Goal: Task Accomplishment & Management: Manage account settings

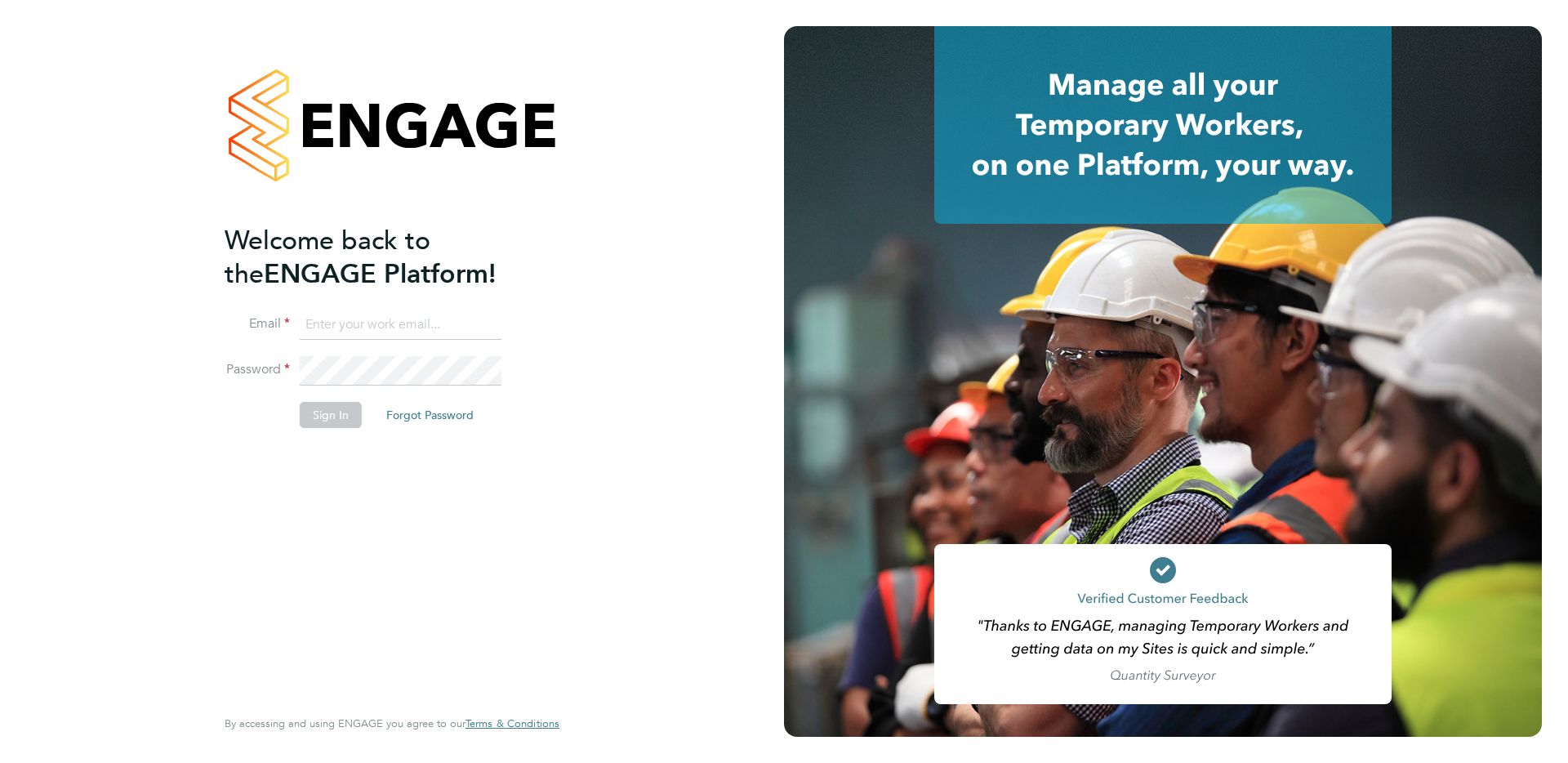
click at [360, 322] on input at bounding box center [400, 325] width 202 height 29
type input "supportuser4@engagetech.com"
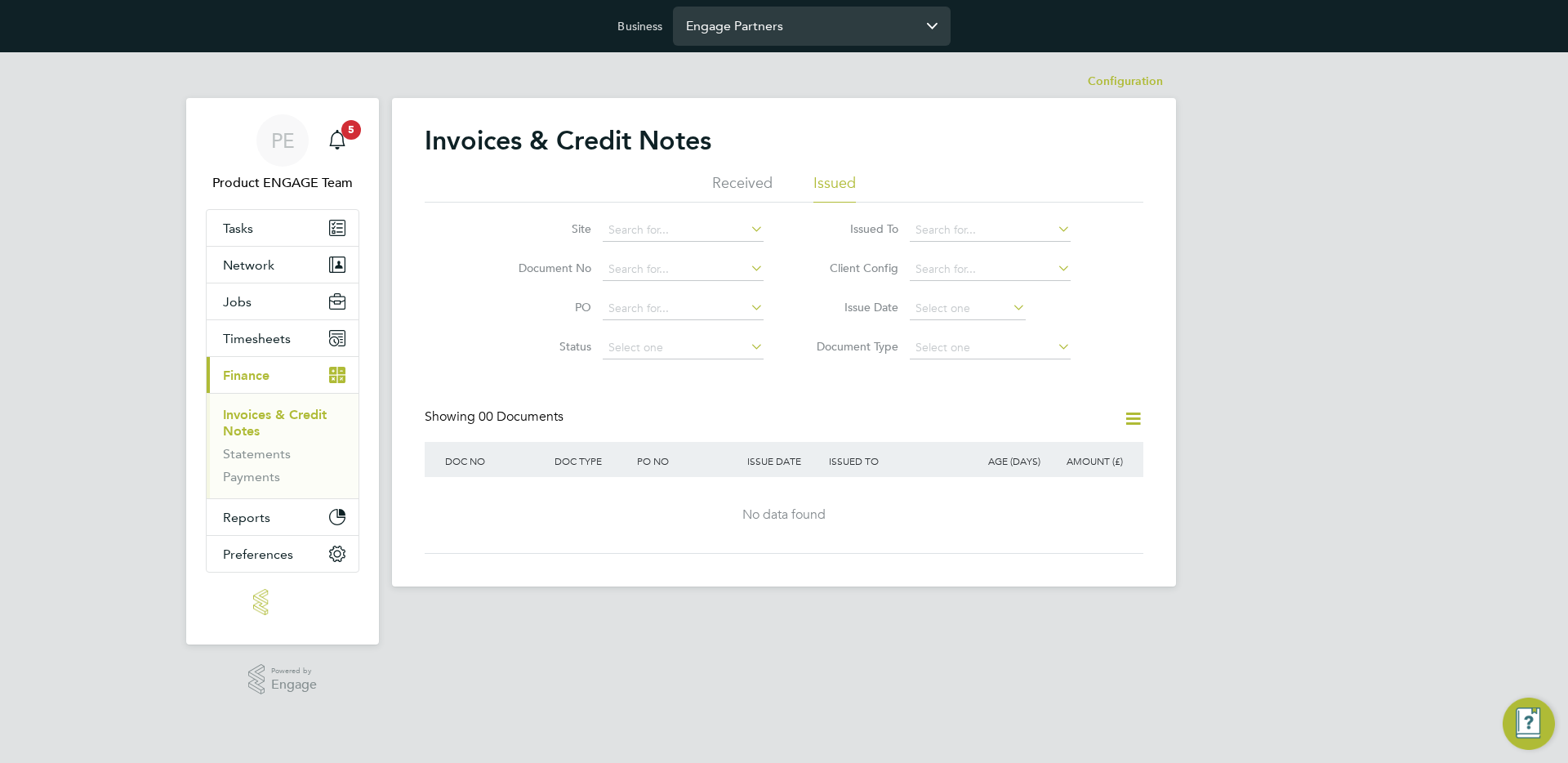
click at [702, 22] on input "Engage Partners" at bounding box center [811, 26] width 278 height 38
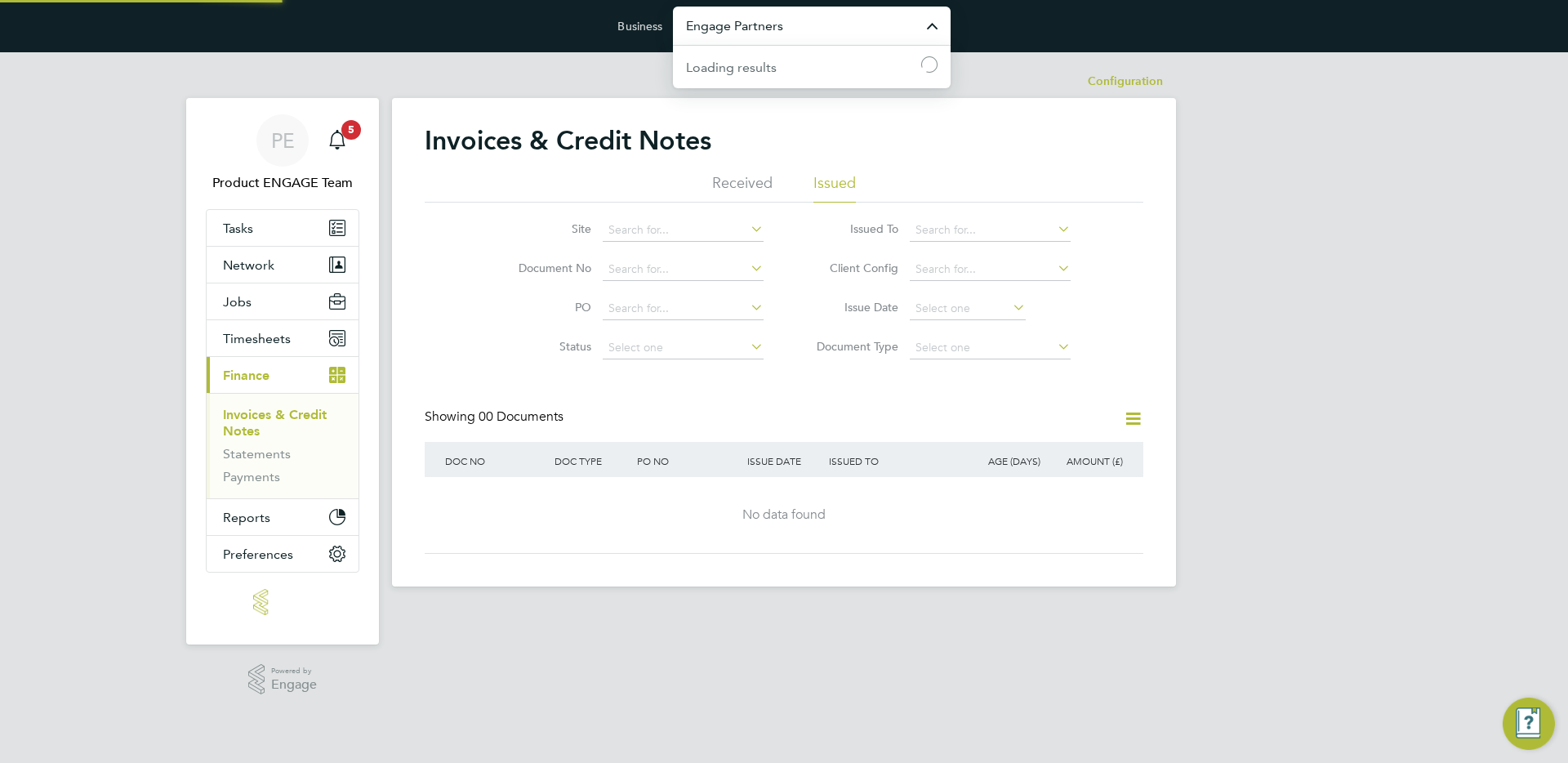
click at [702, 22] on input "Engage Partners" at bounding box center [811, 26] width 278 height 38
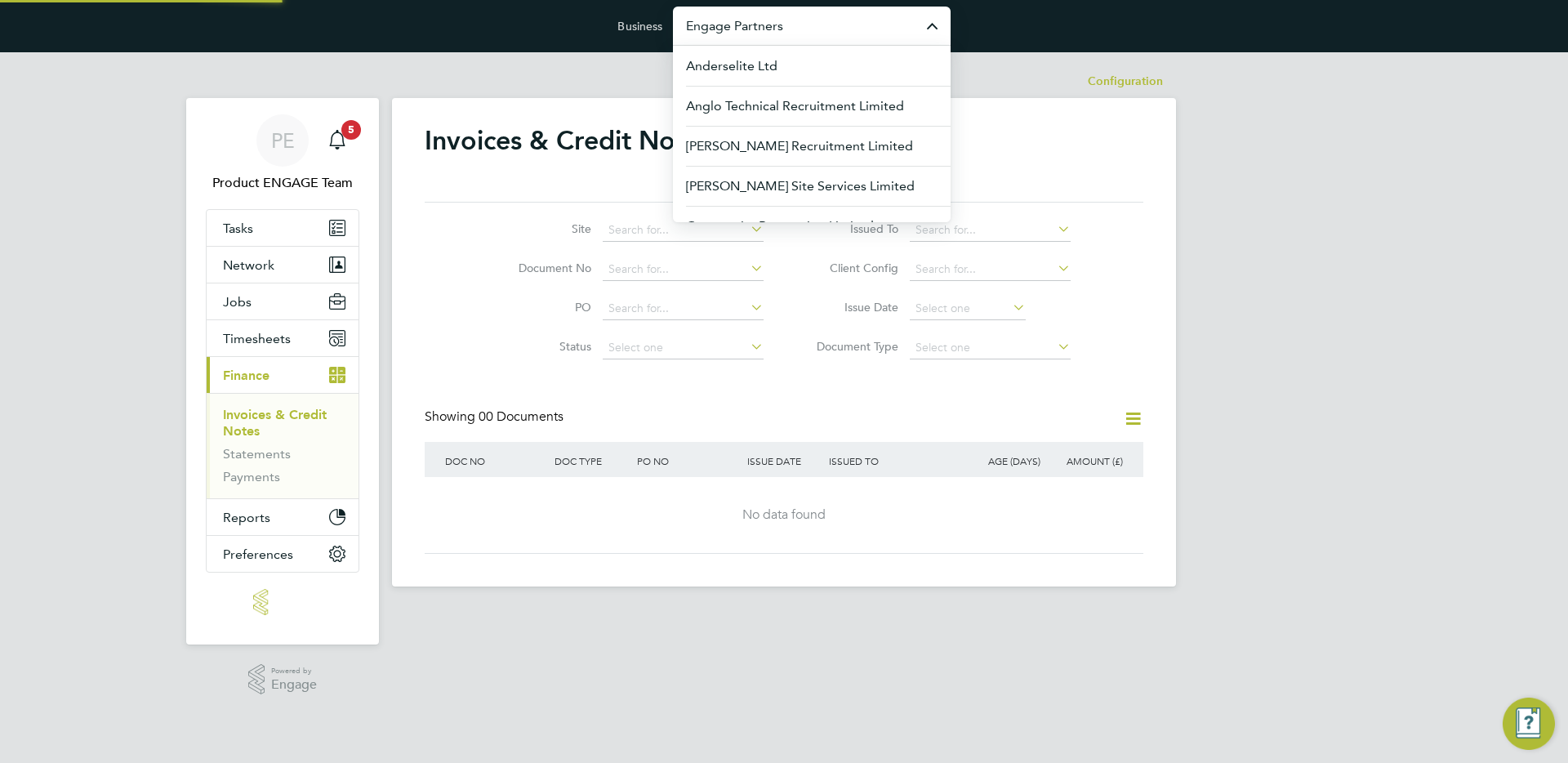
click at [702, 22] on input "Engage Partners" at bounding box center [811, 26] width 278 height 38
type input "v"
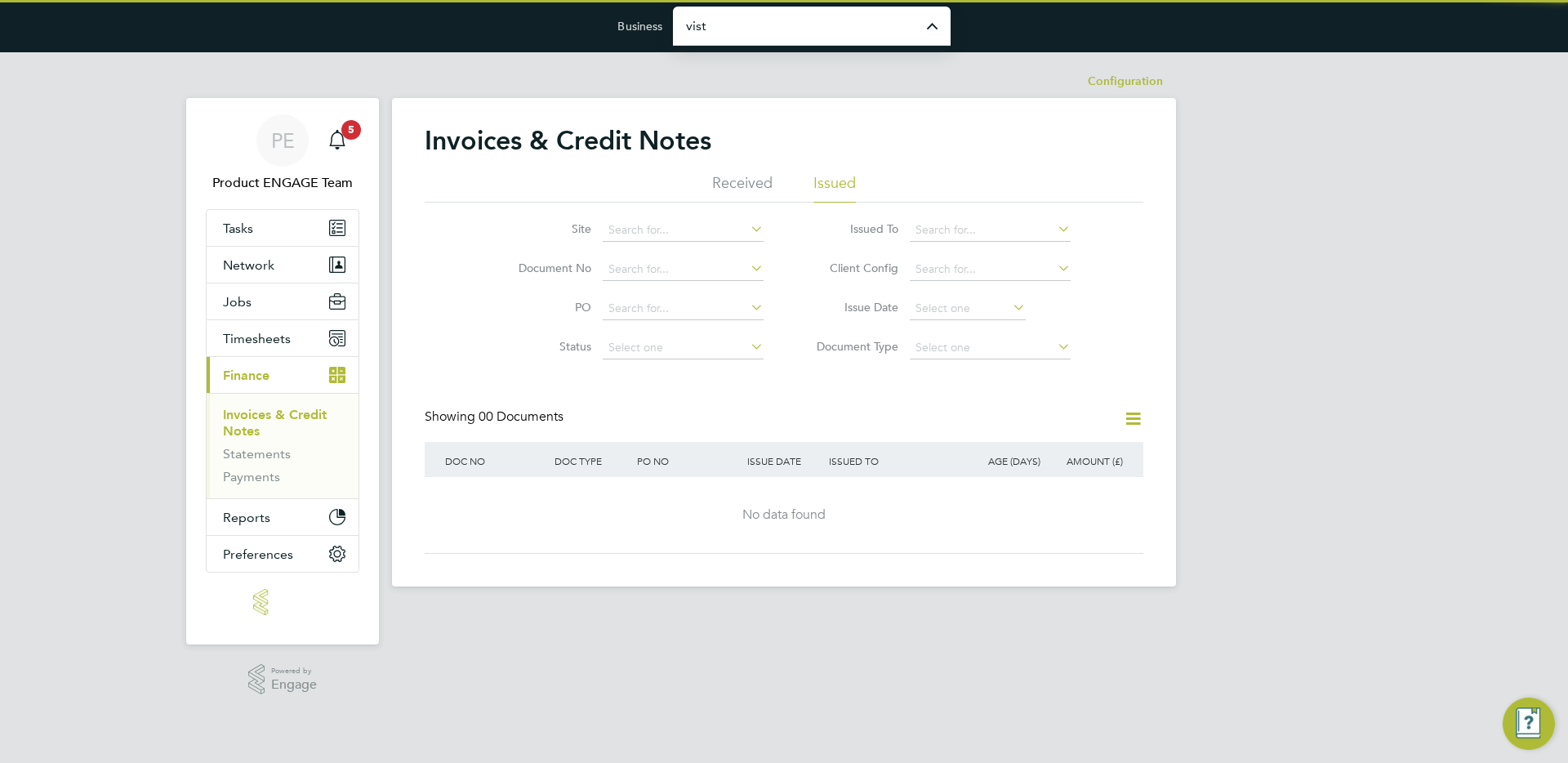
type input "Vistry Group Plc"
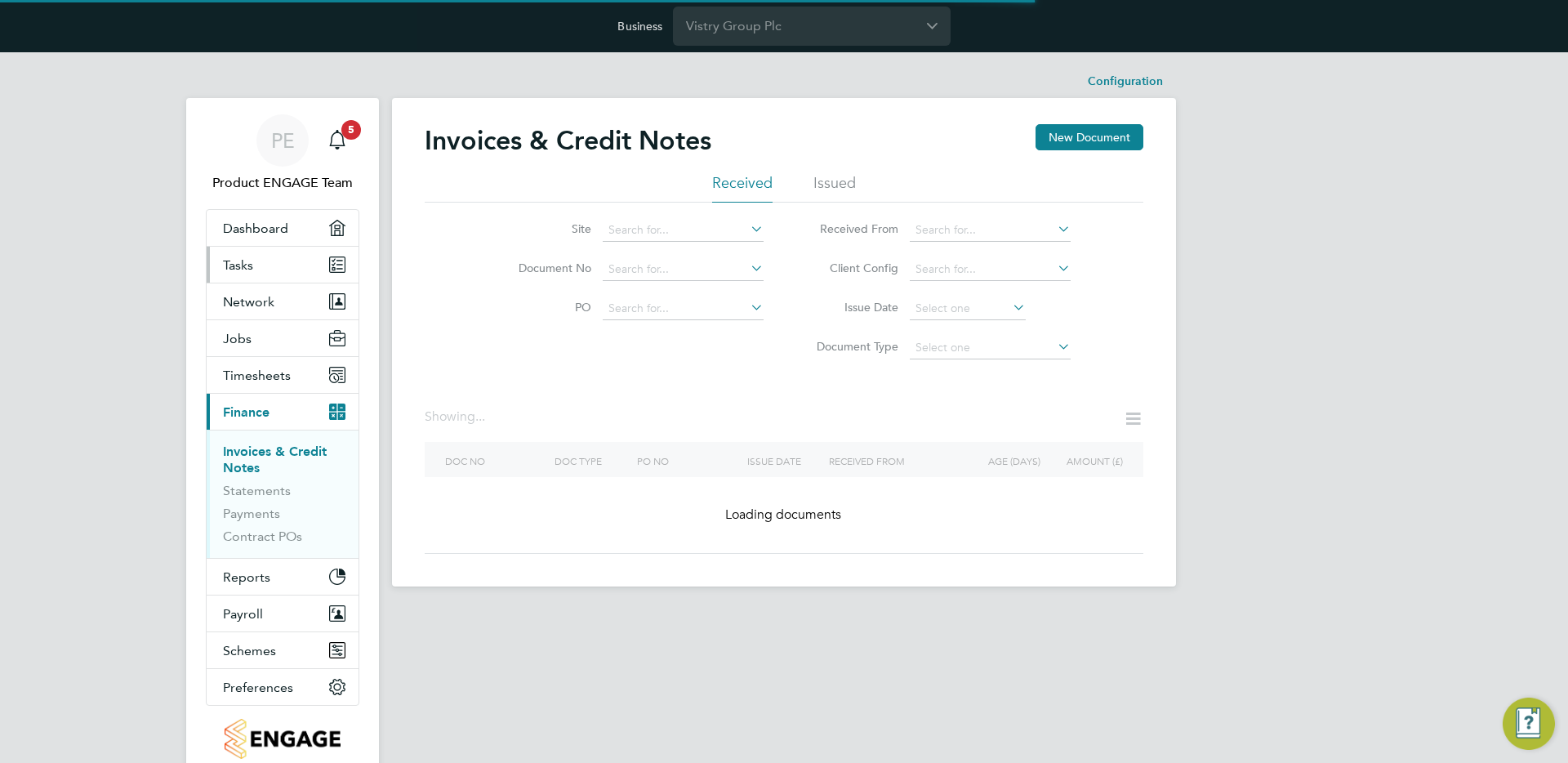
click at [266, 269] on link "Tasks" at bounding box center [283, 265] width 152 height 36
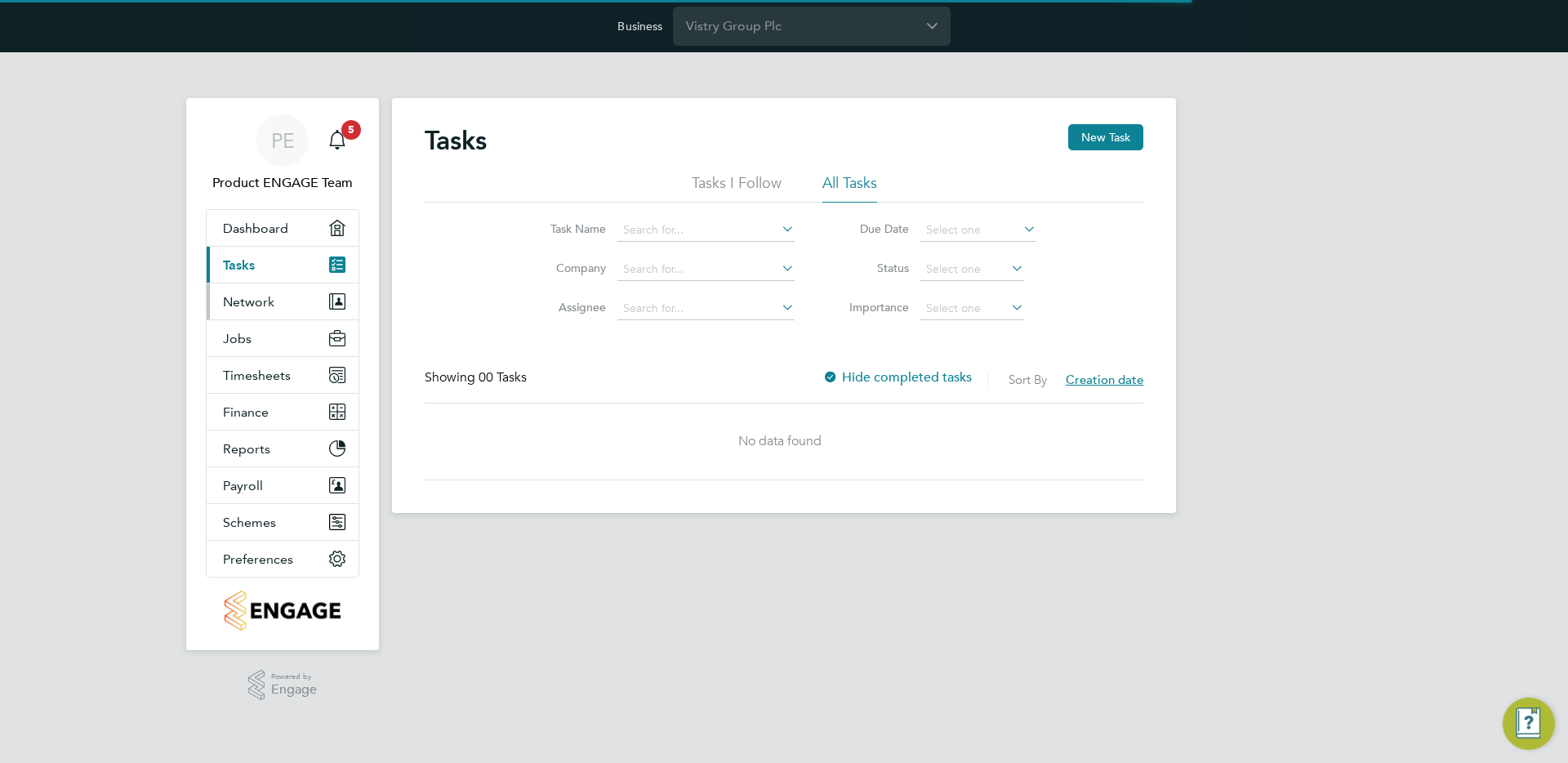
click at [263, 288] on button "Network" at bounding box center [283, 302] width 152 height 36
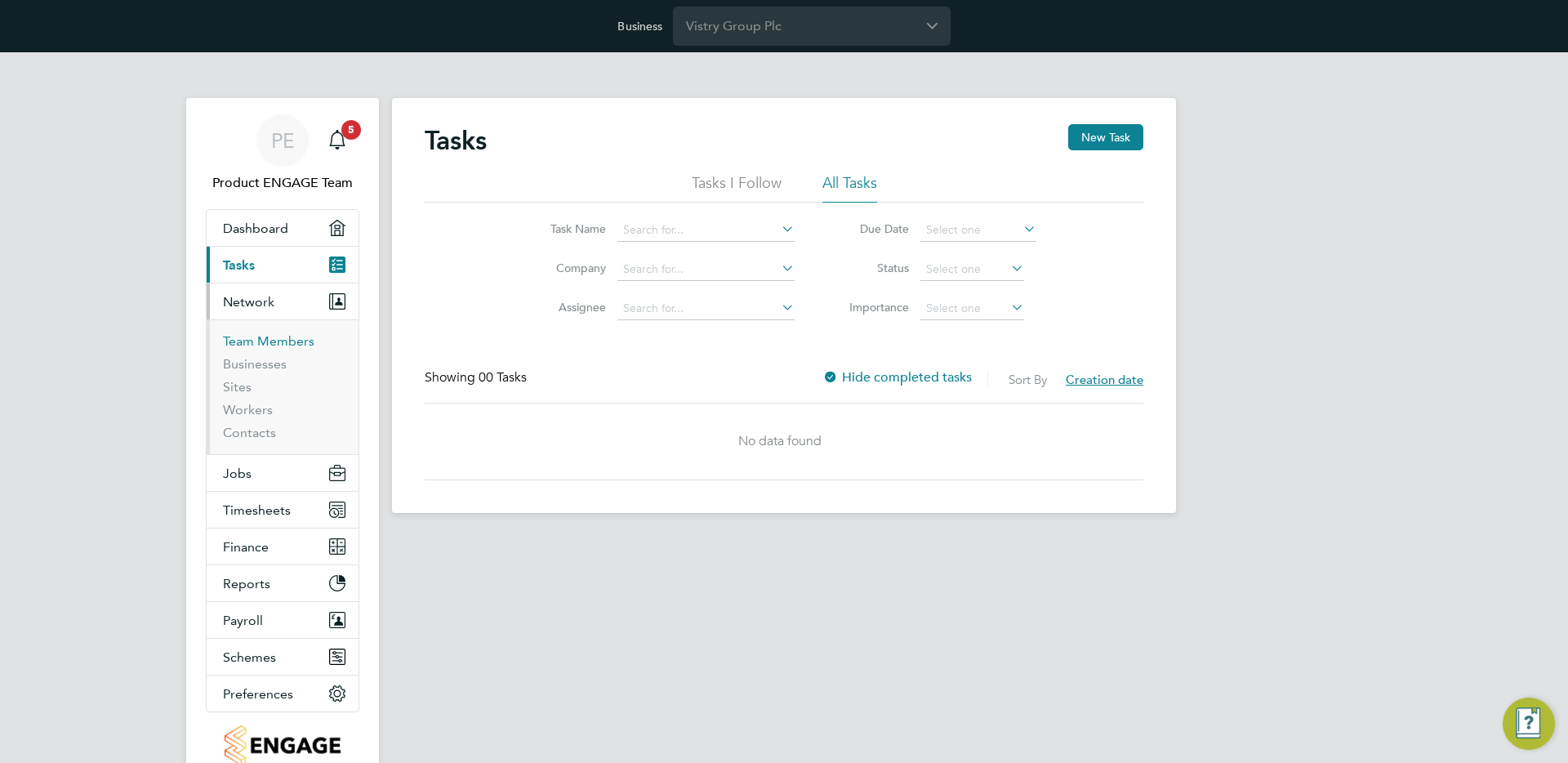
click at [252, 345] on link "Team Members" at bounding box center [269, 341] width 92 height 16
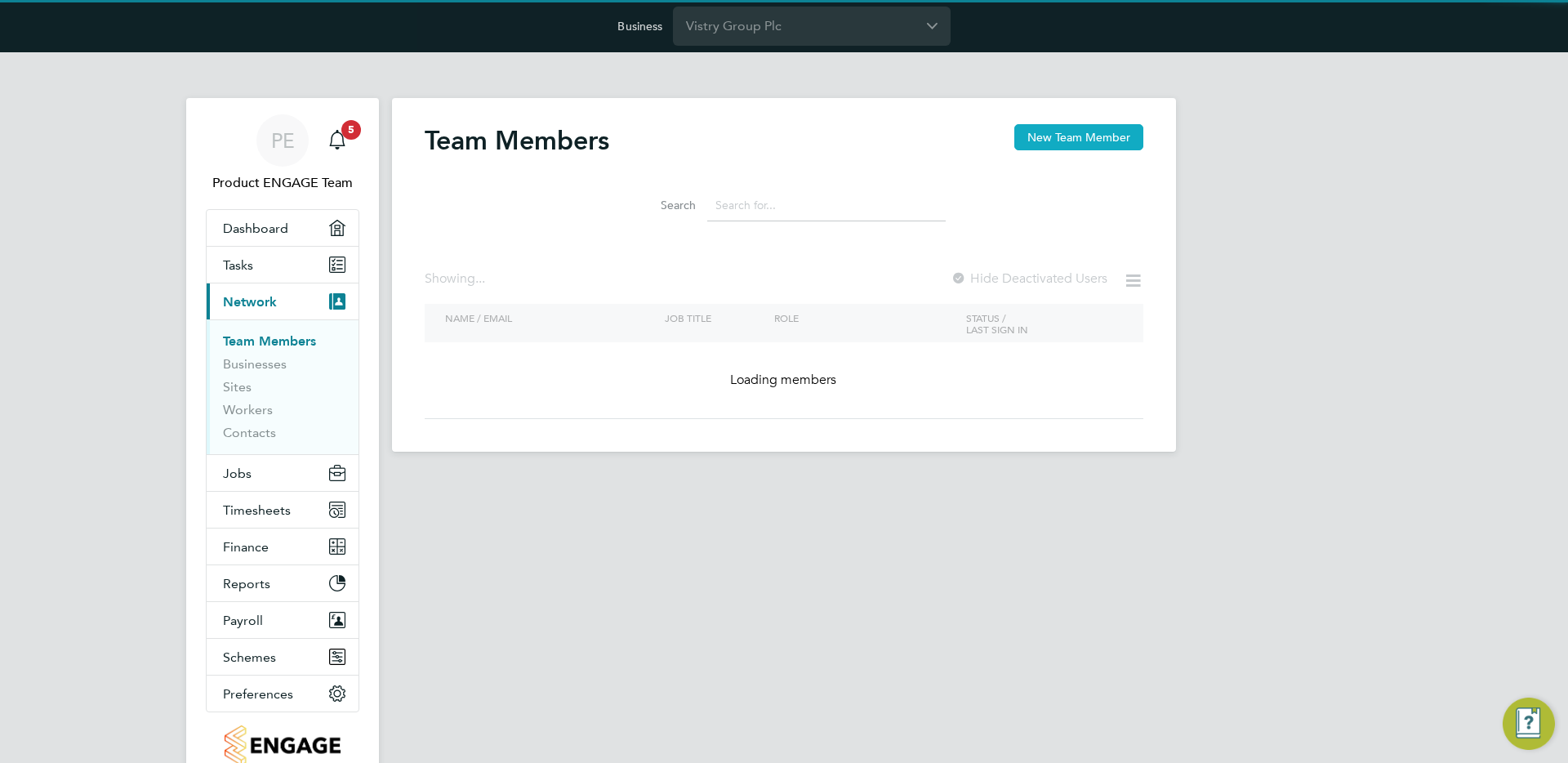
click at [1072, 125] on button "New Team Member" at bounding box center [1078, 138] width 129 height 26
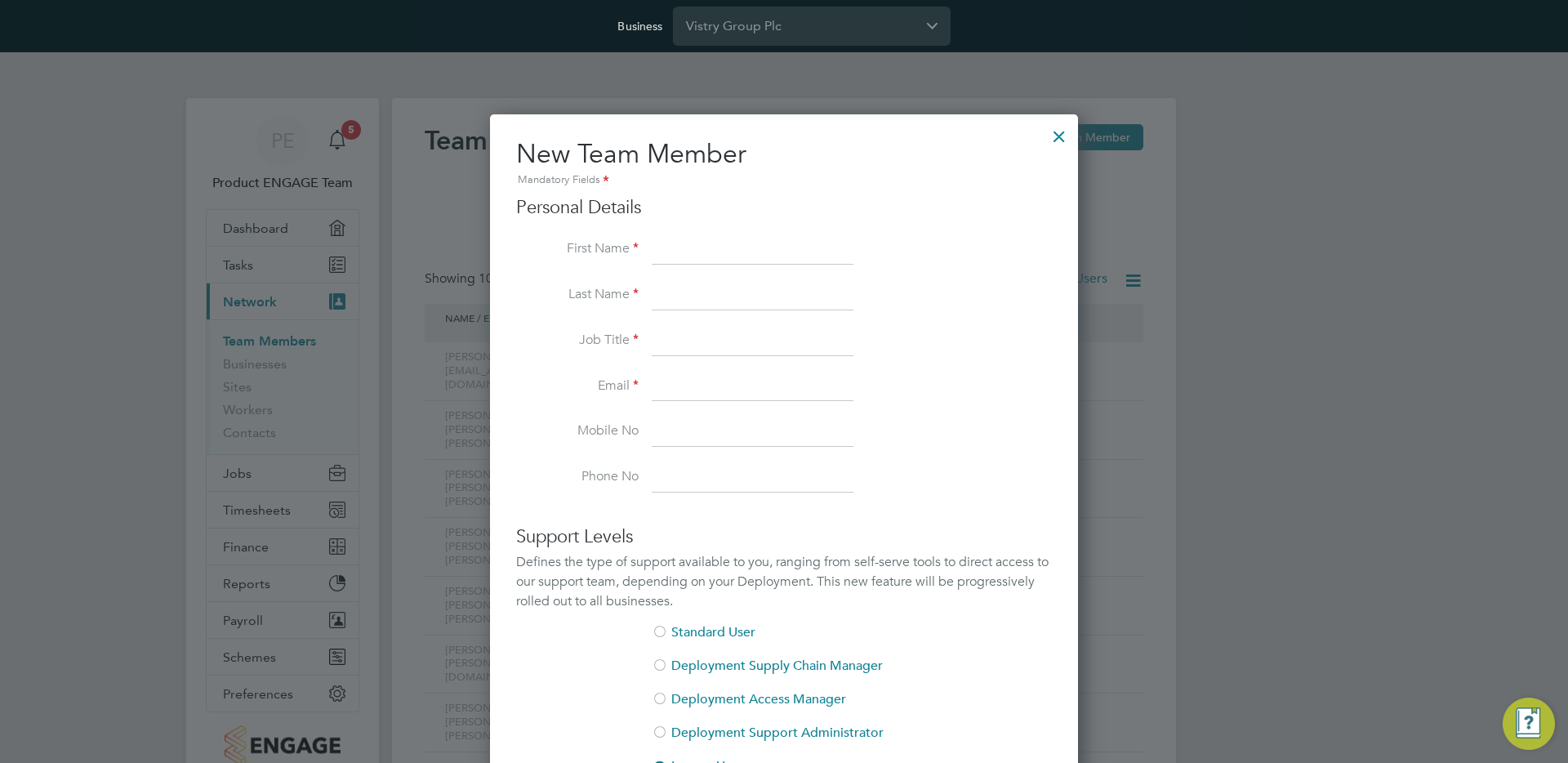
click at [1059, 129] on div at bounding box center [1059, 132] width 29 height 29
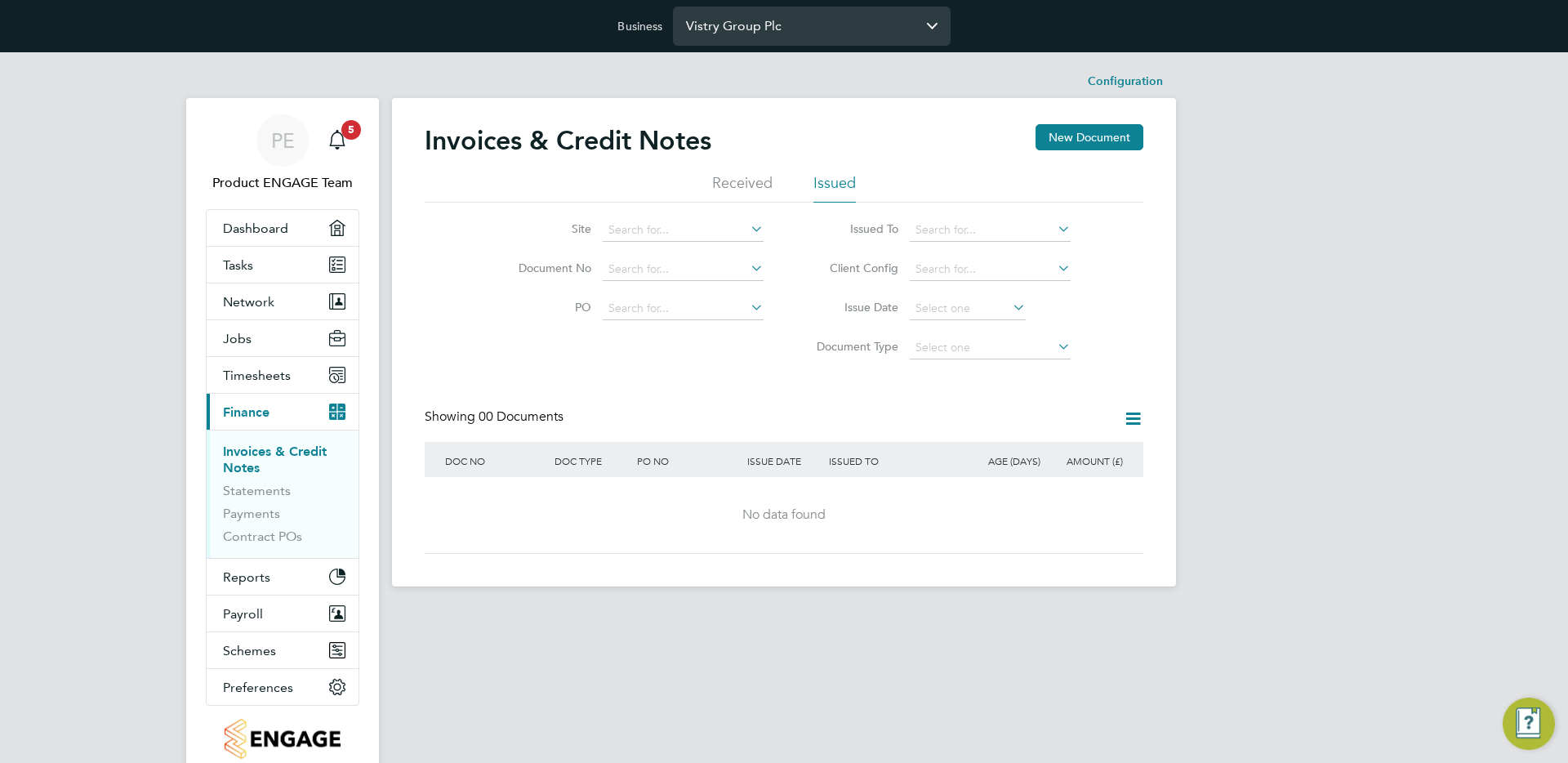
click at [775, 22] on input "Vistry Group Plc" at bounding box center [811, 26] width 278 height 38
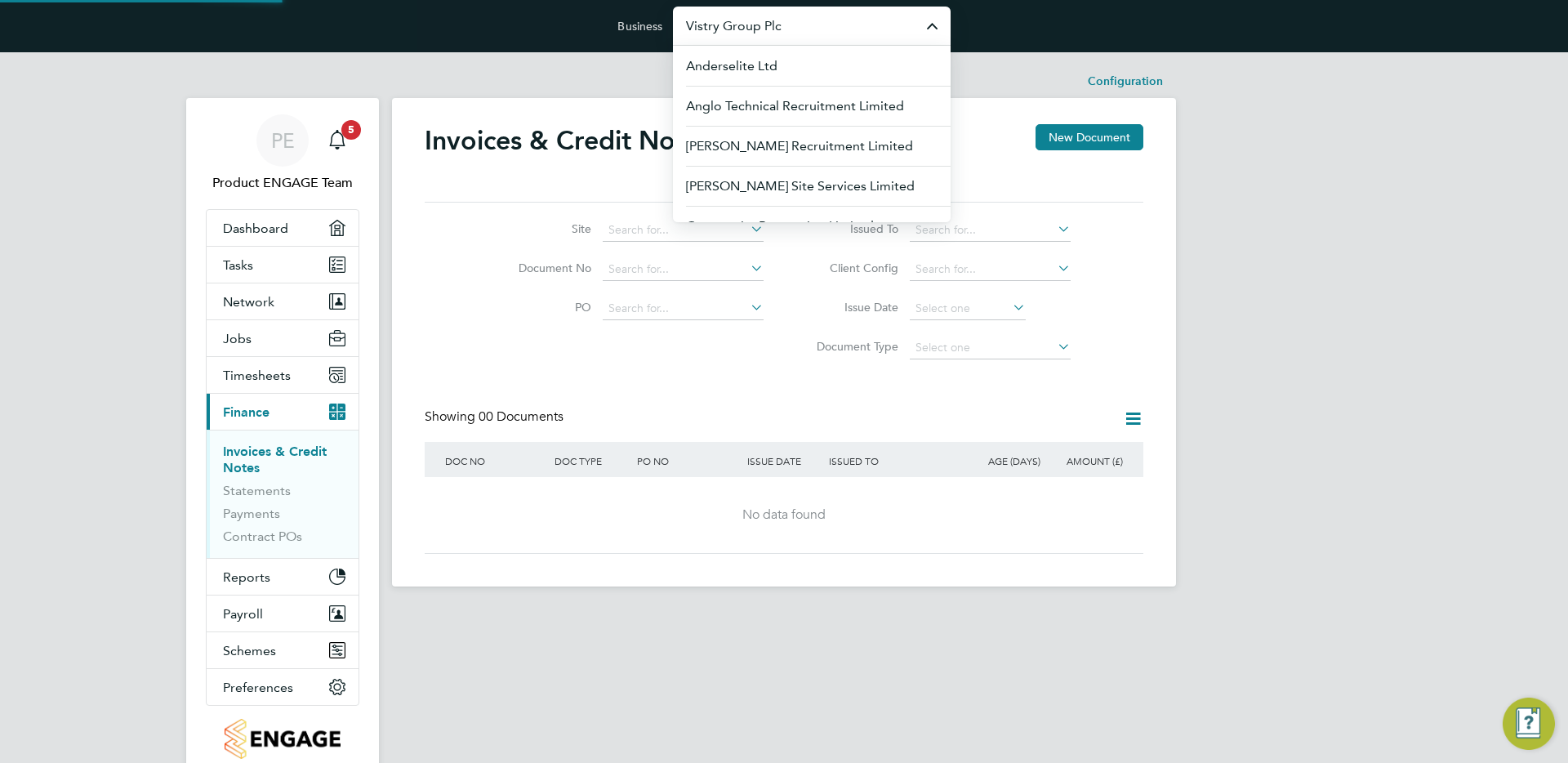
click at [775, 22] on input "Vistry Group Plc" at bounding box center [811, 26] width 278 height 38
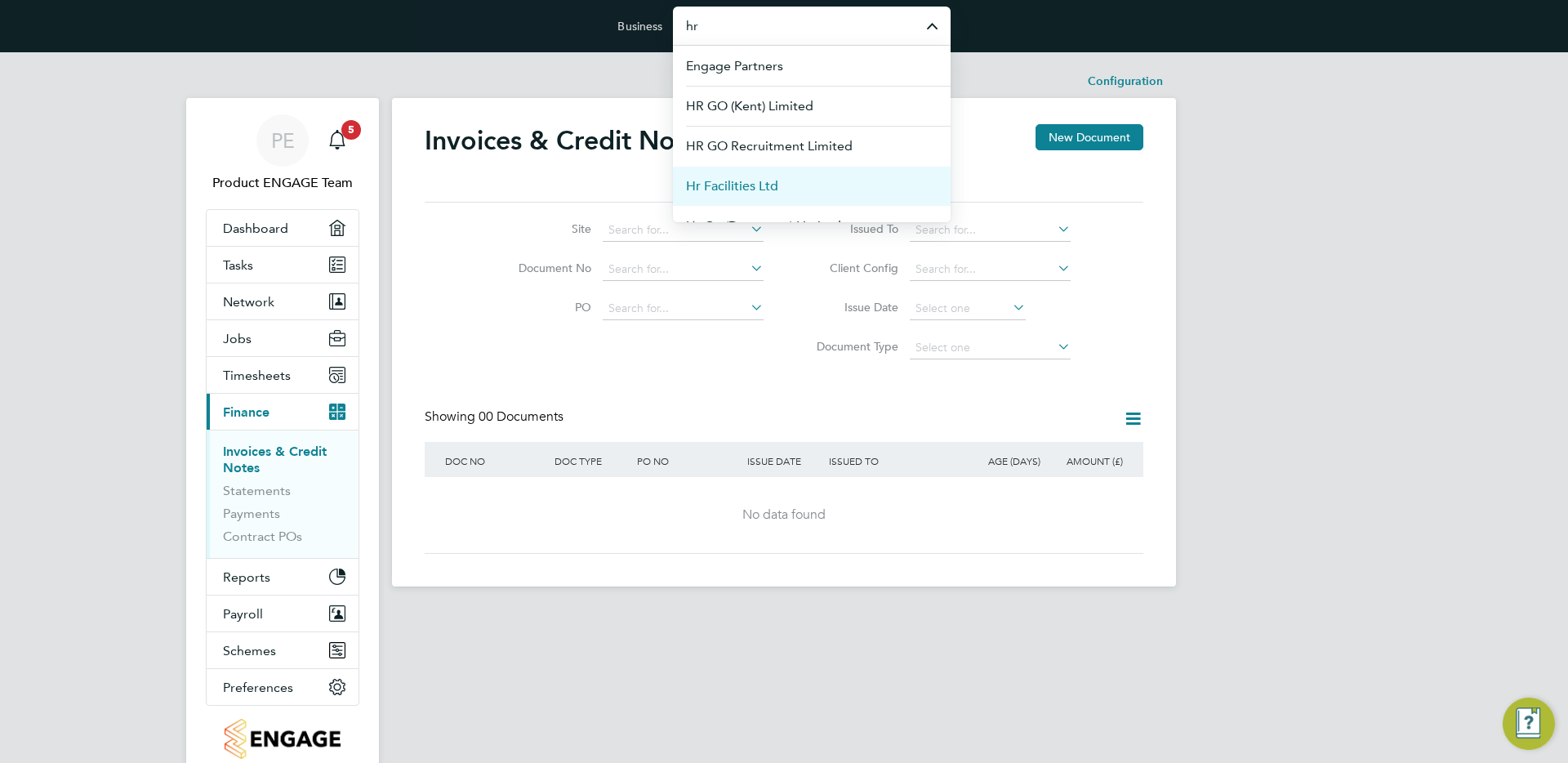
click at [767, 170] on li "Hr Facilities Ltd" at bounding box center [811, 186] width 278 height 40
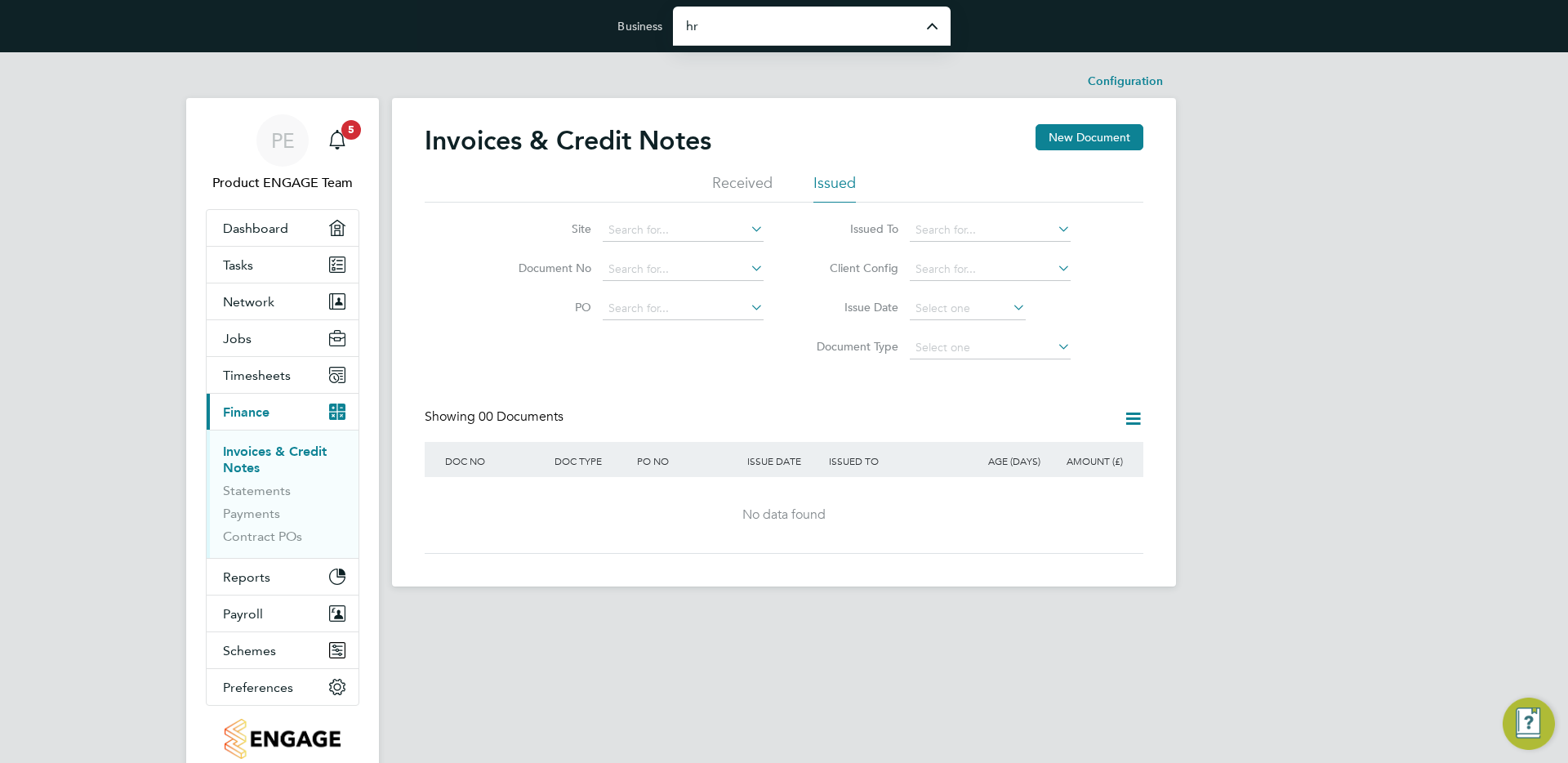
type input "Hr Facilities Ltd"
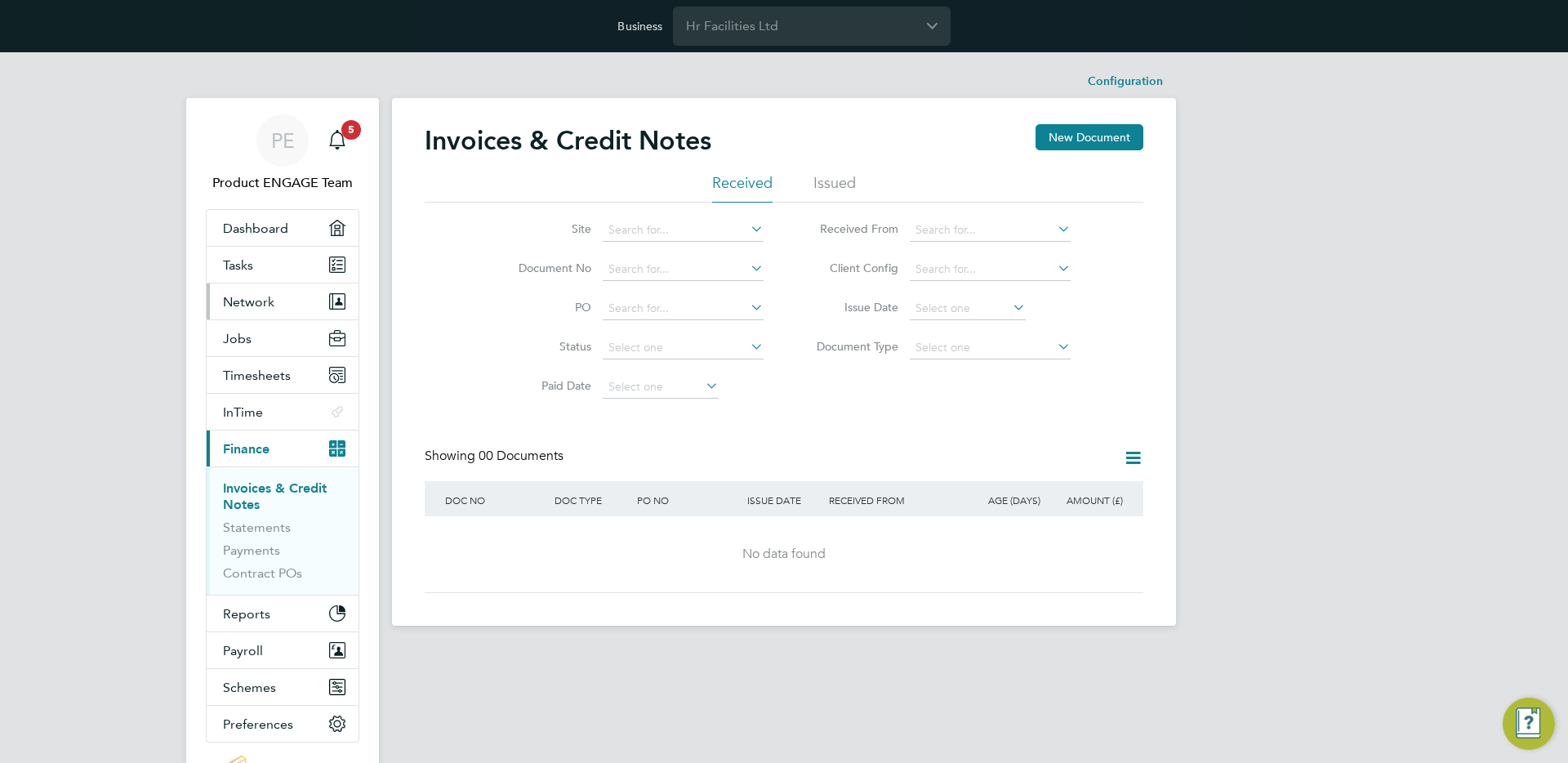
click at [254, 298] on span "Network" at bounding box center [248, 302] width 51 height 16
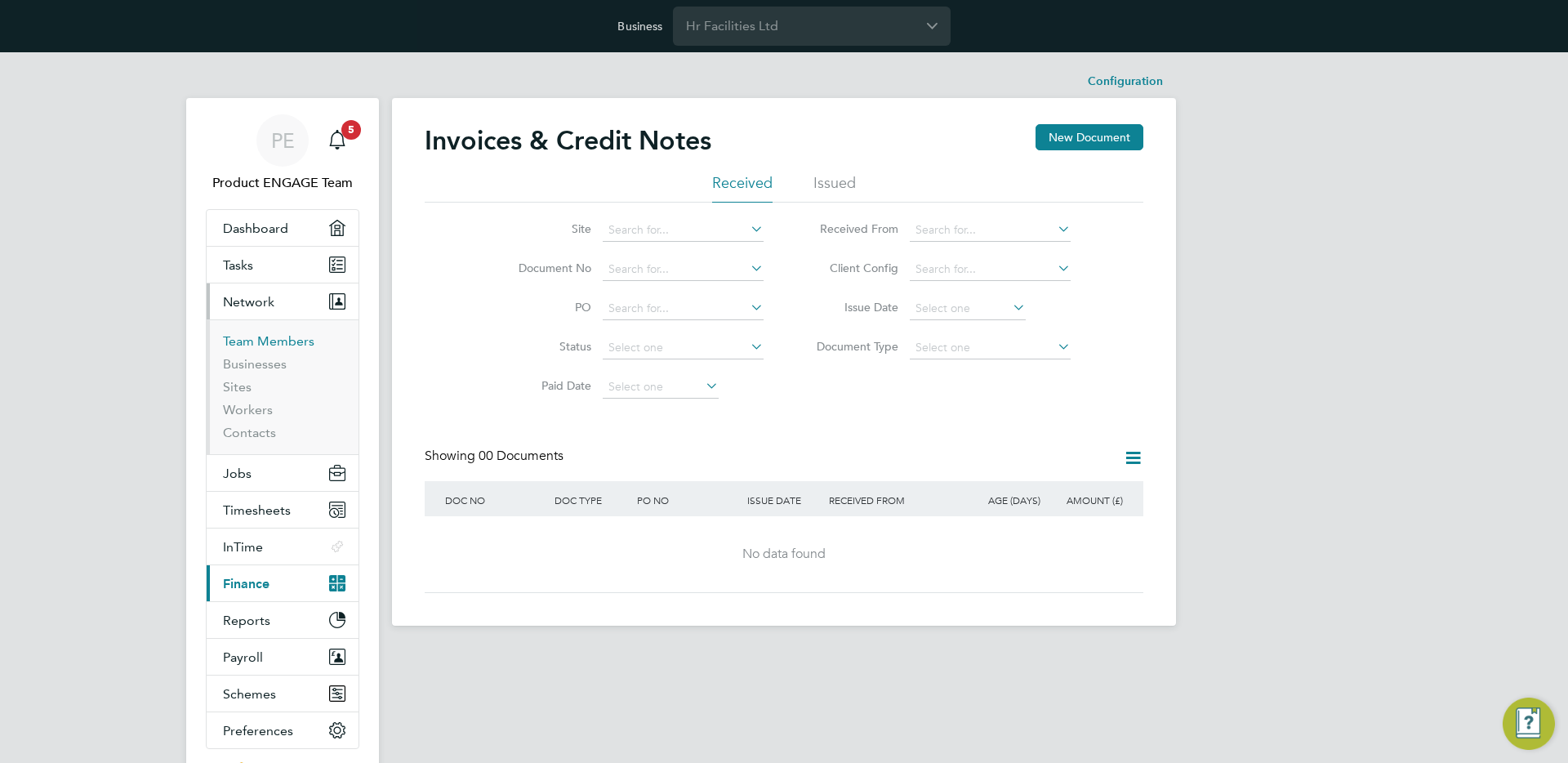
click at [236, 346] on link "Team Members" at bounding box center [269, 341] width 92 height 16
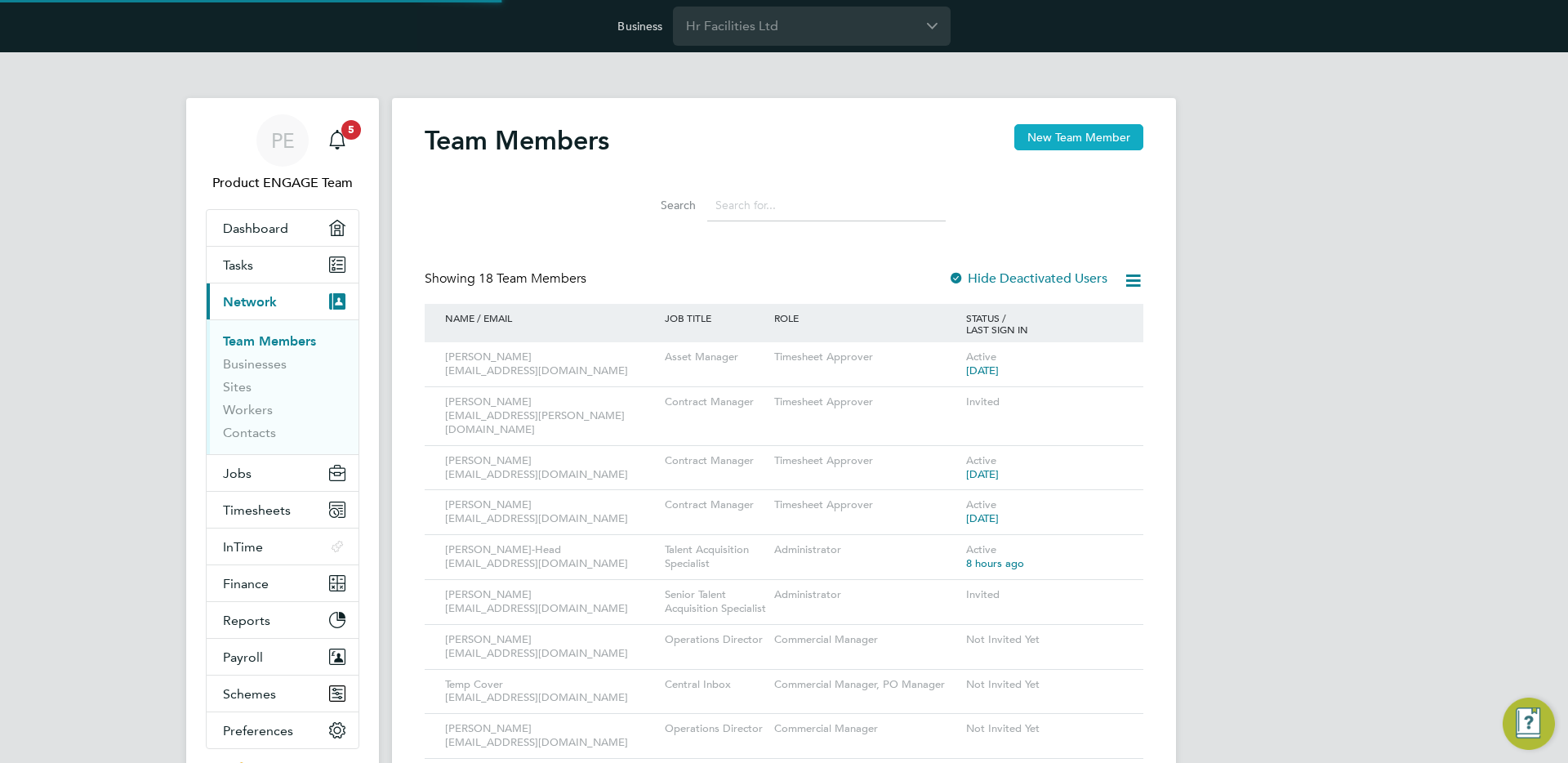
click at [1104, 137] on button "New Team Member" at bounding box center [1078, 138] width 129 height 26
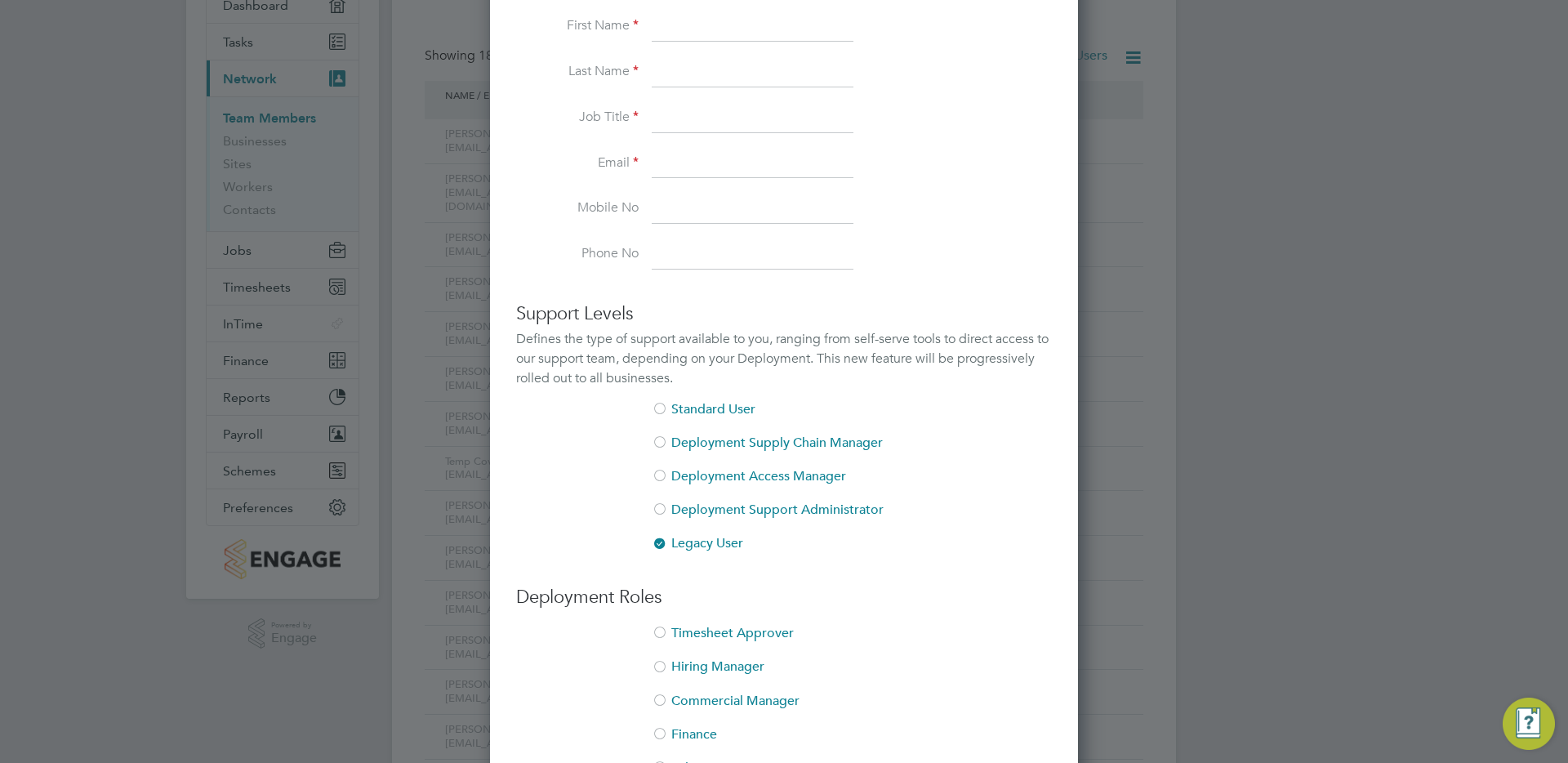
scroll to position [24, 0]
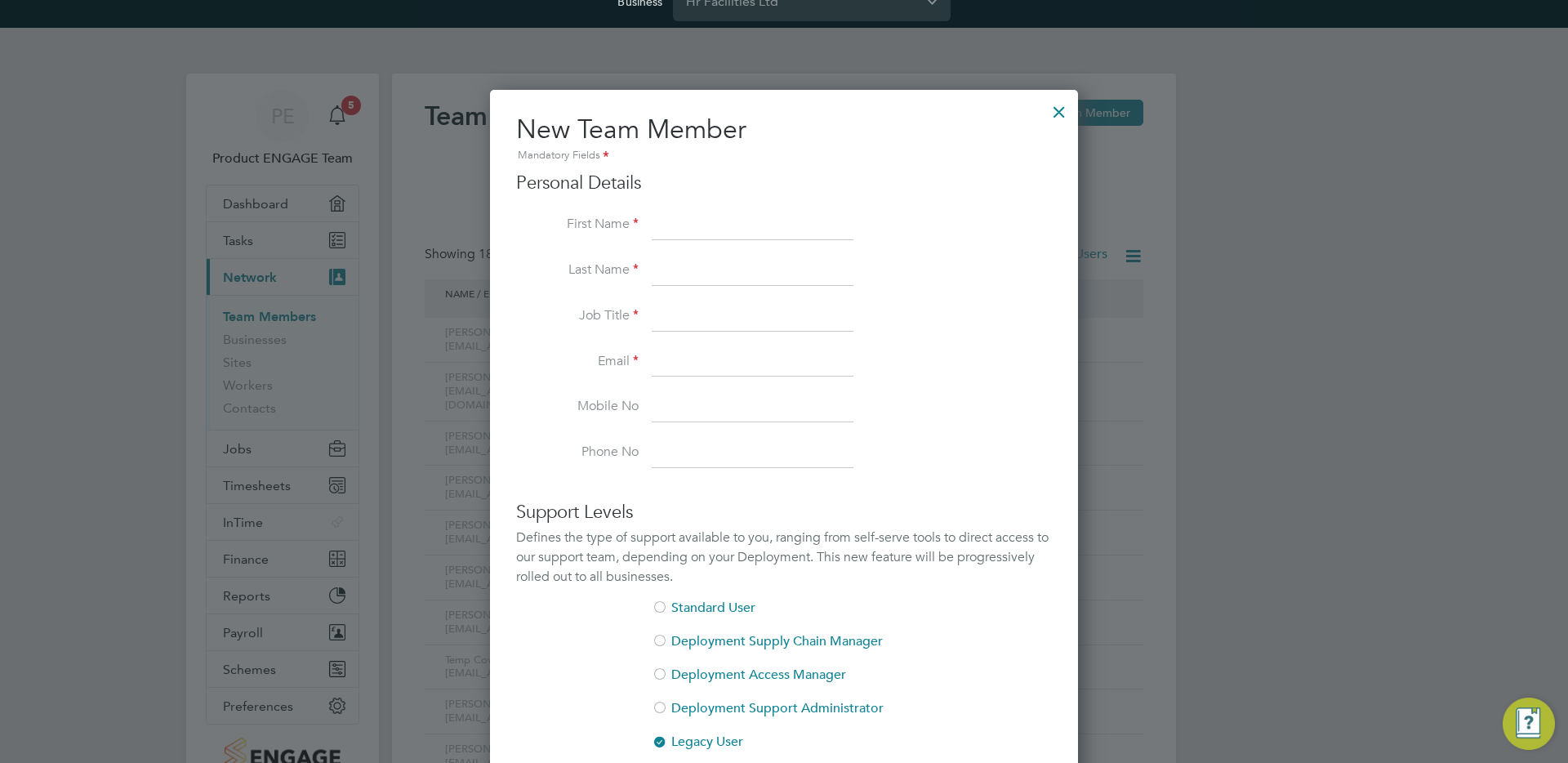
click at [1054, 113] on div at bounding box center [1059, 108] width 29 height 29
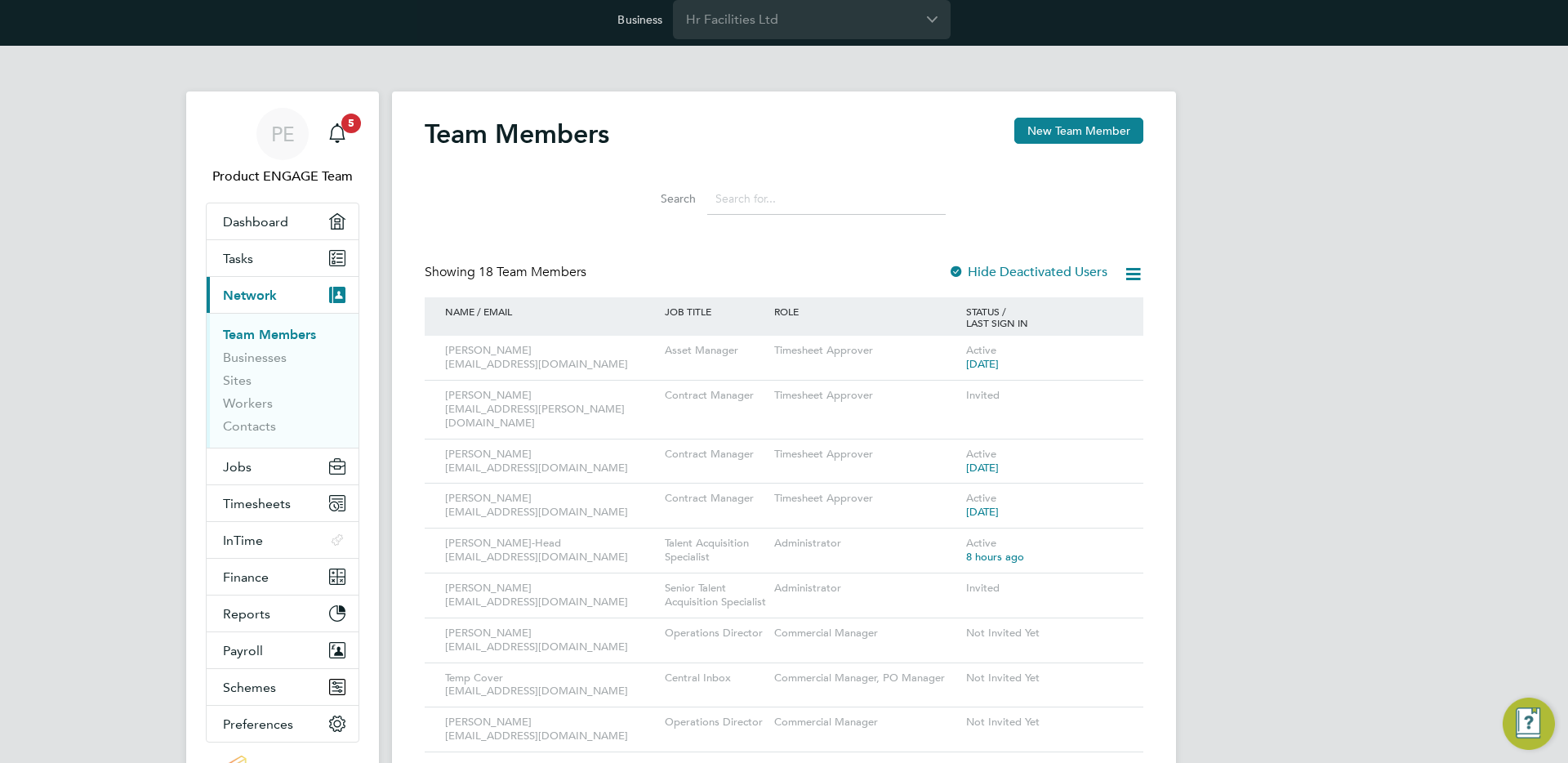
scroll to position [0, 0]
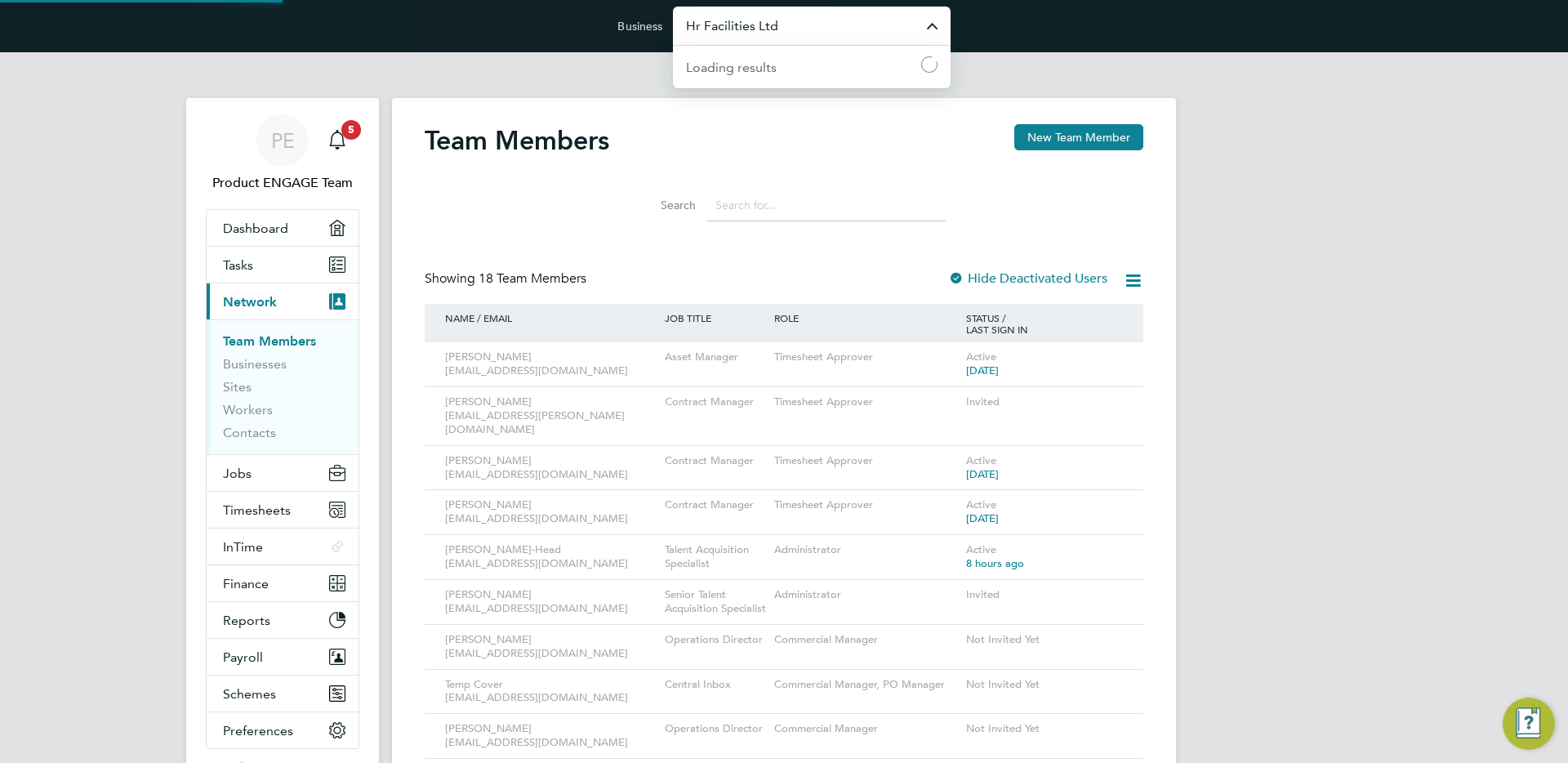
click at [883, 37] on input "Hr Facilities Ltd" at bounding box center [811, 26] width 278 height 38
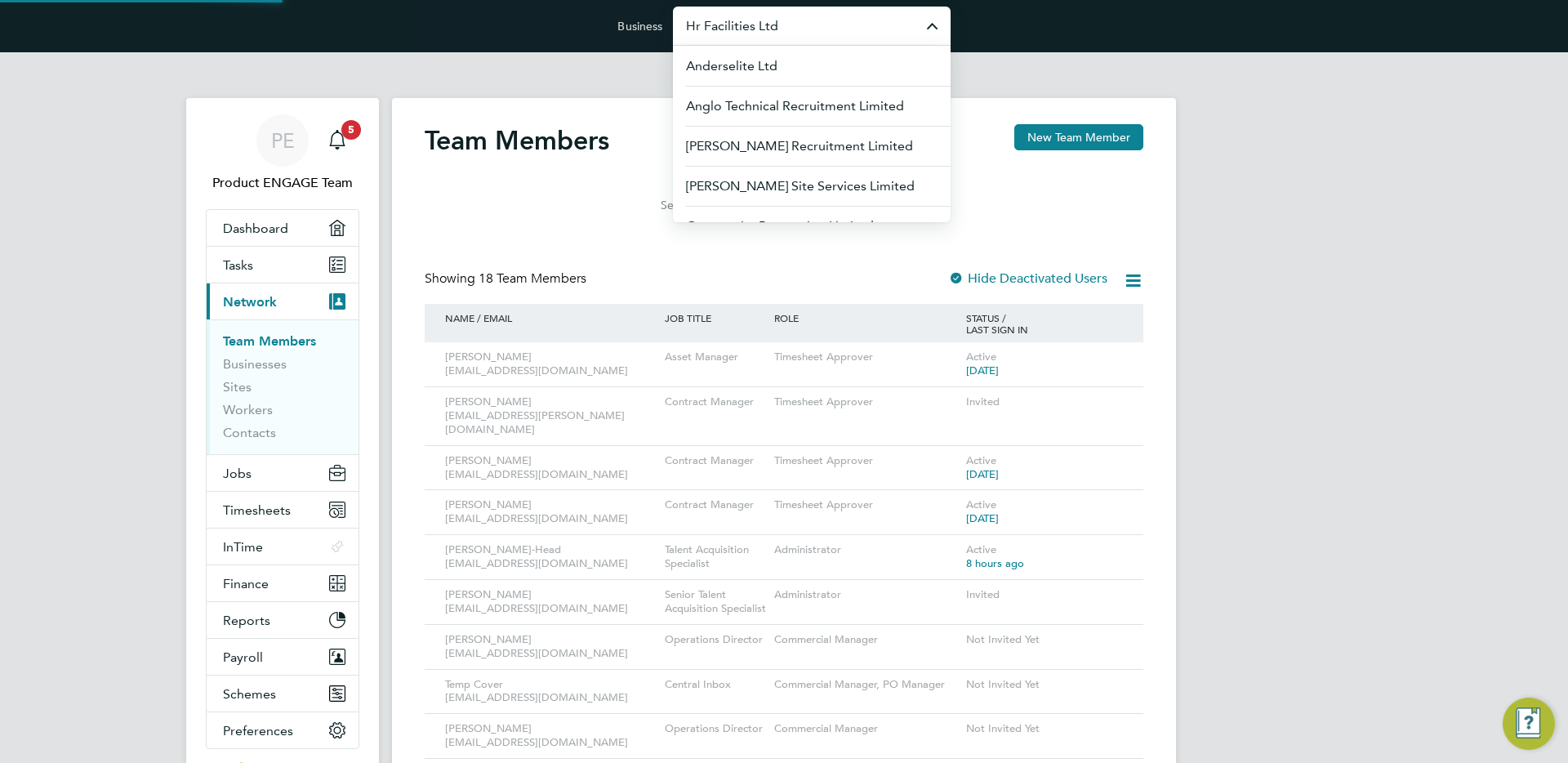
click at [883, 37] on input "Hr Facilities Ltd" at bounding box center [811, 26] width 278 height 38
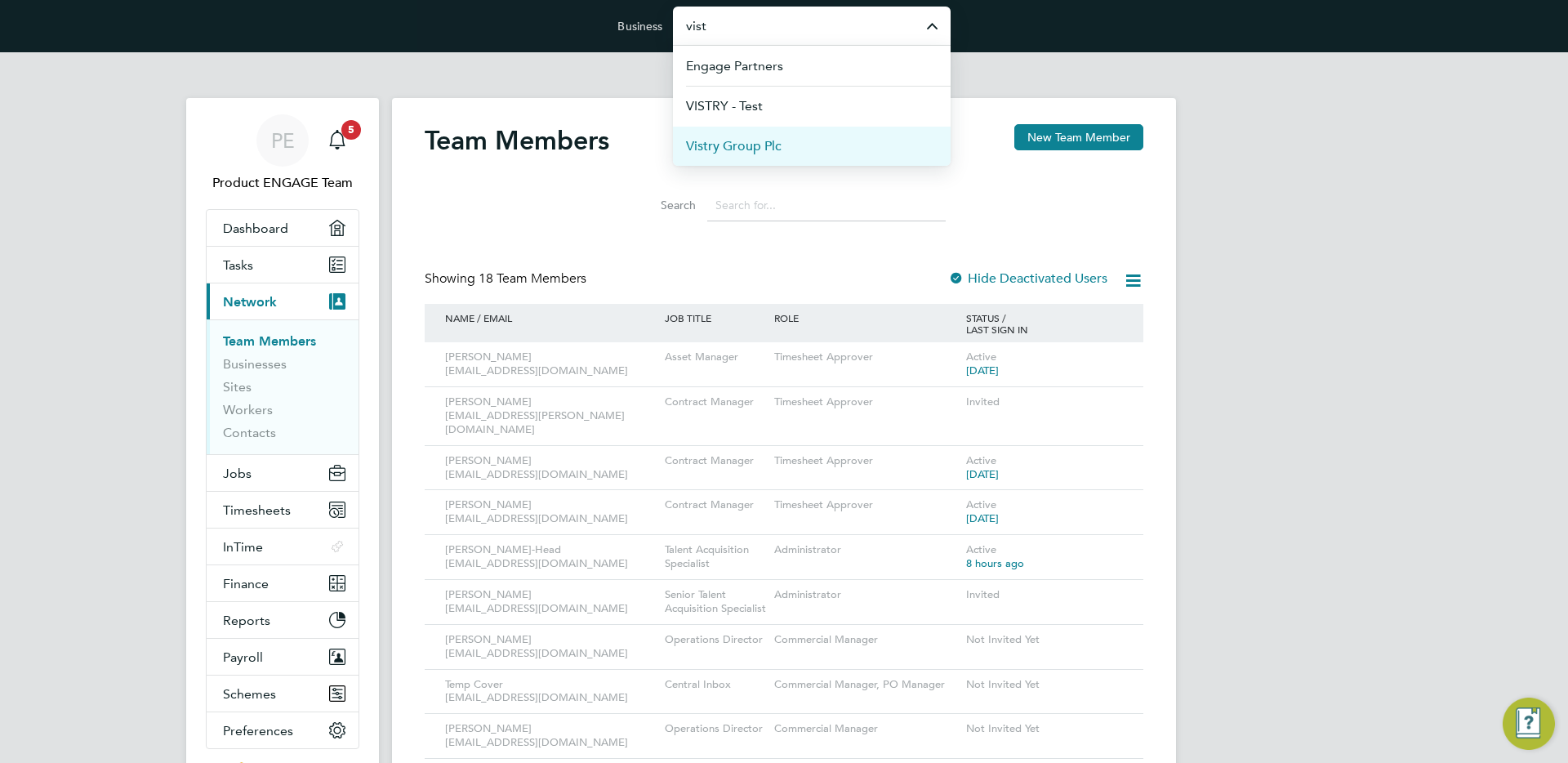
click at [841, 135] on li "Vistry Group Plc" at bounding box center [811, 145] width 278 height 40
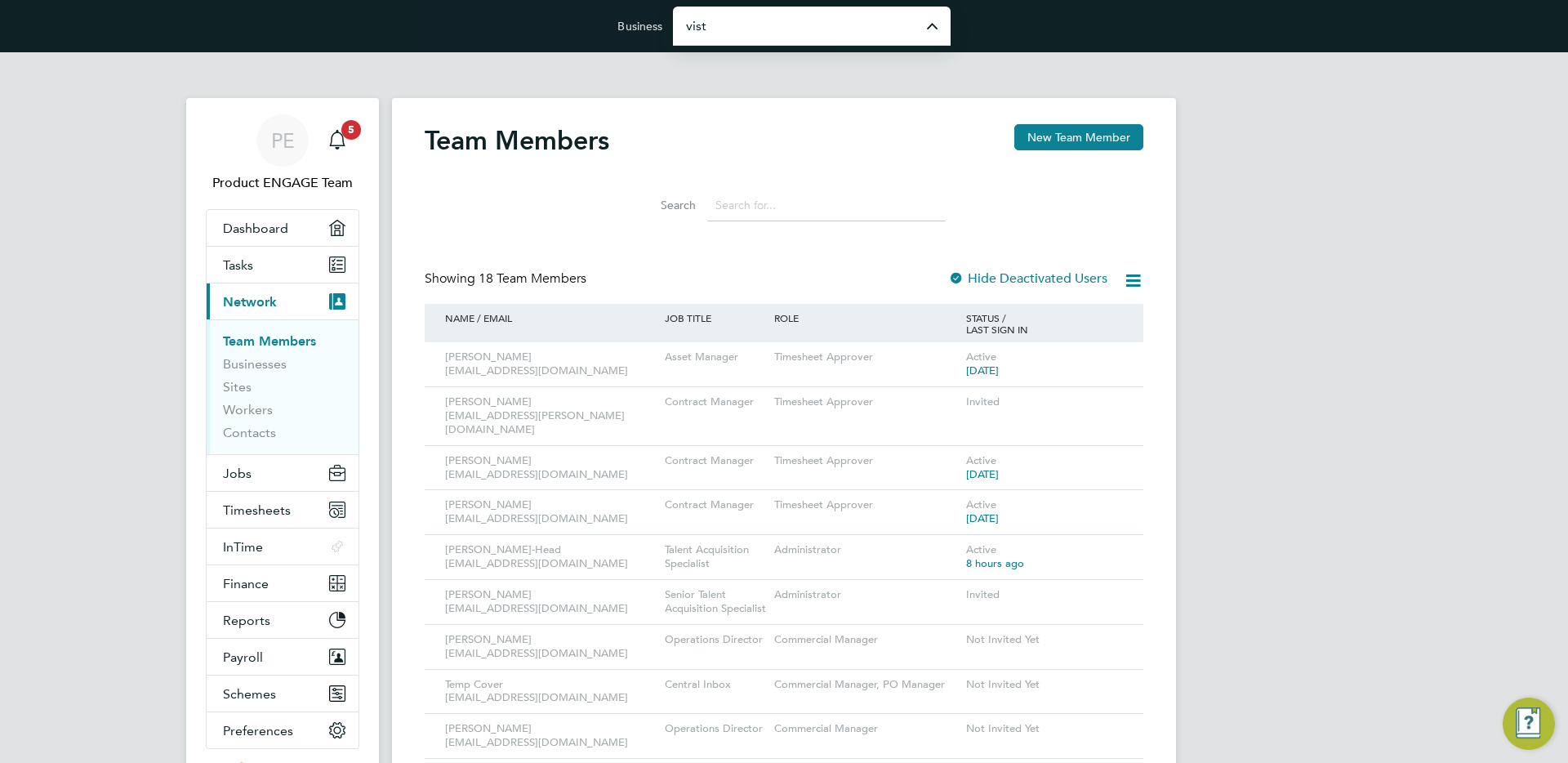
type input "Vistry Group Plc"
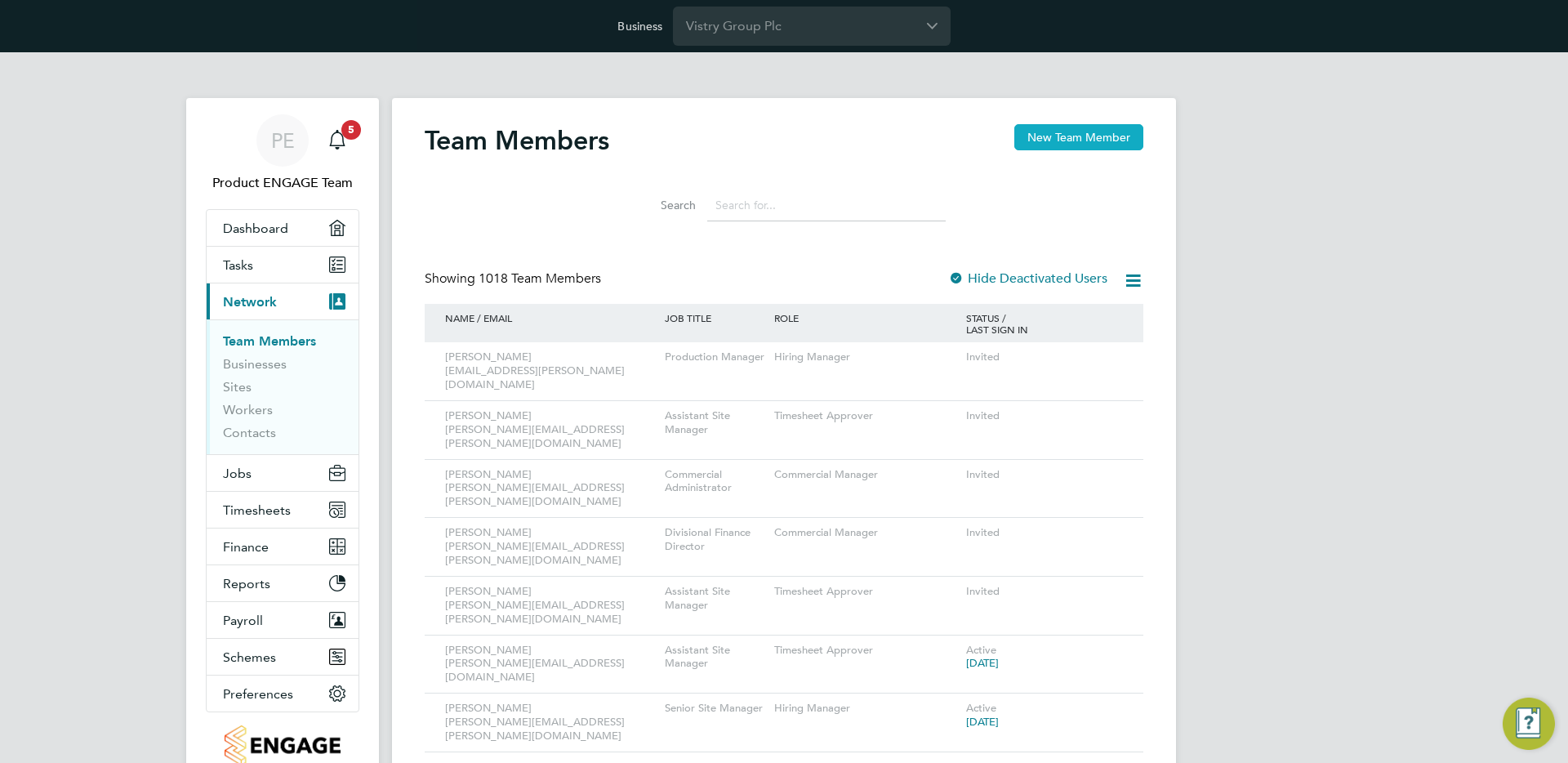
click at [1050, 127] on button "New Team Member" at bounding box center [1078, 138] width 129 height 26
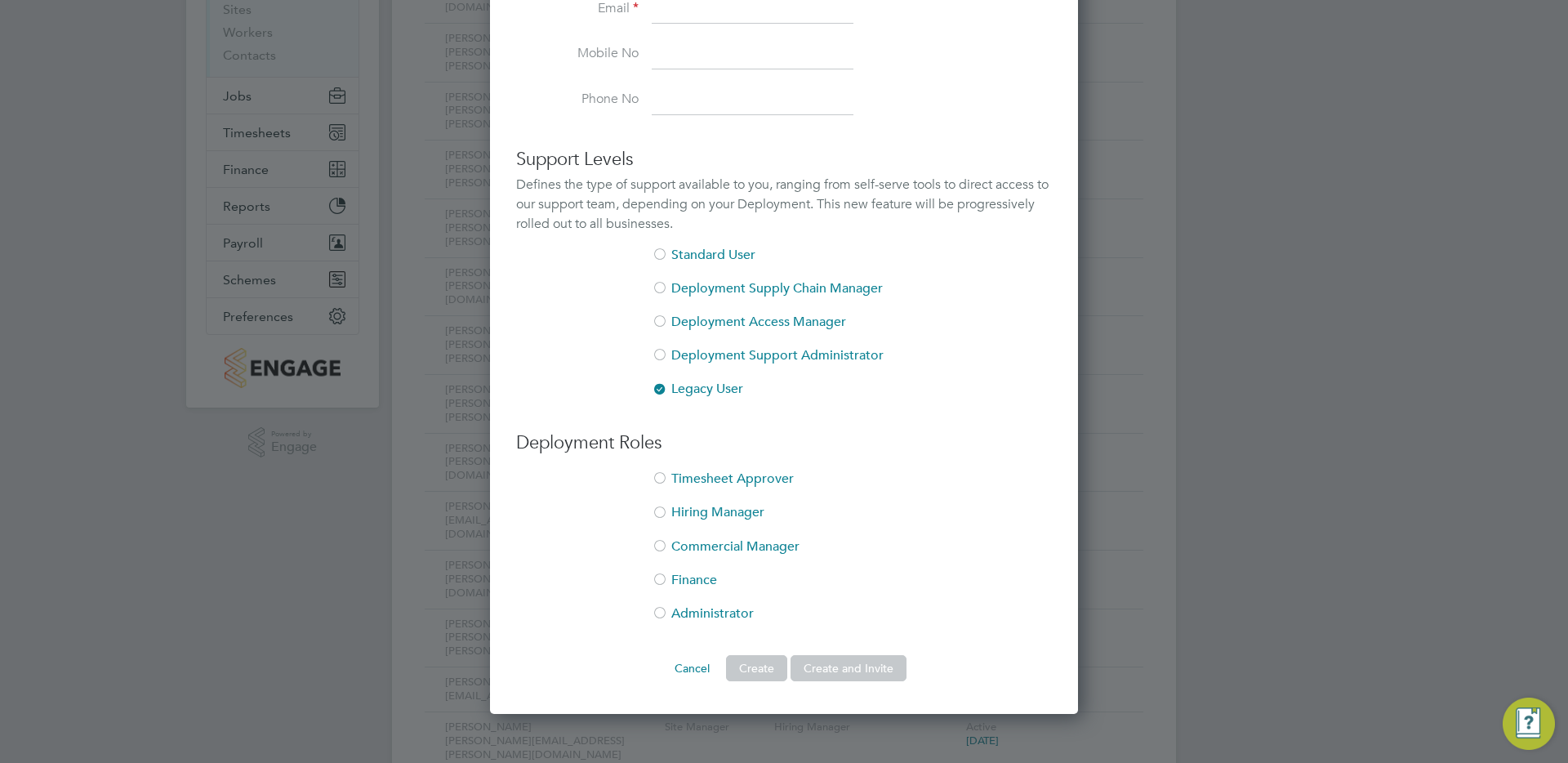
scroll to position [376, 0]
